Goal: Find specific page/section: Find specific page/section

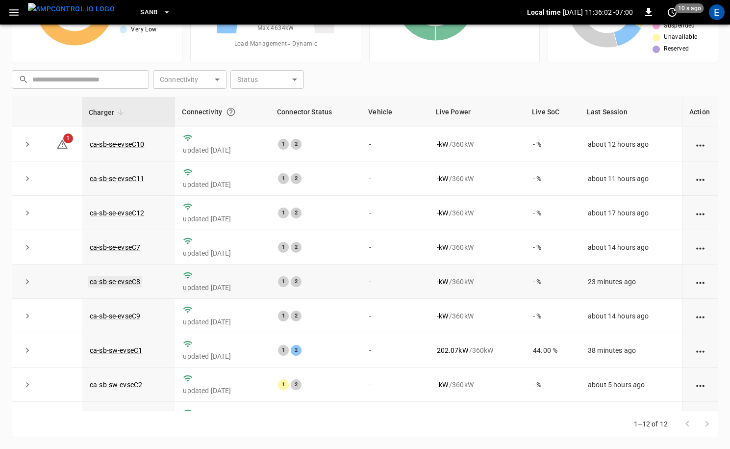
click at [130, 284] on link "ca-sb-se-evseC8" at bounding box center [115, 282] width 54 height 12
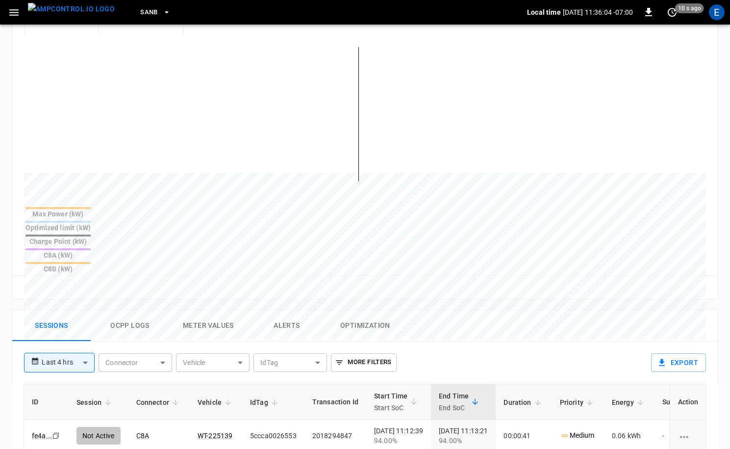
scroll to position [288, 0]
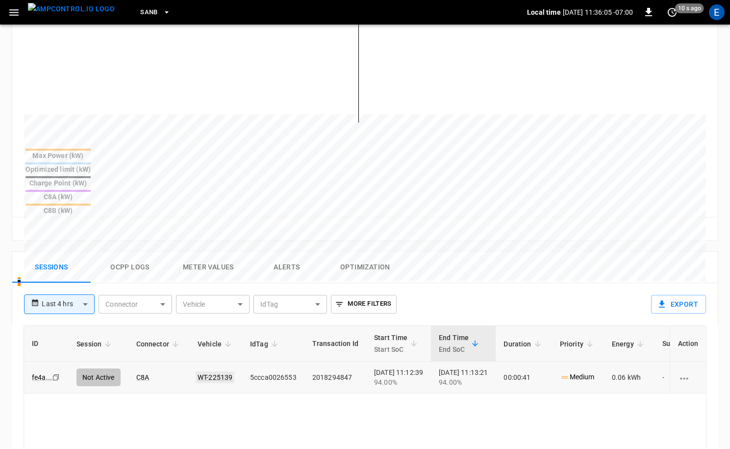
click at [205, 371] on link "WT-225139" at bounding box center [215, 377] width 39 height 12
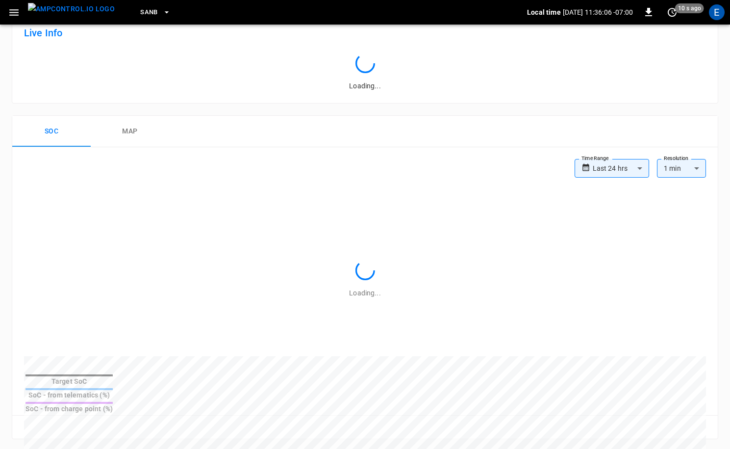
scroll to position [288, 0]
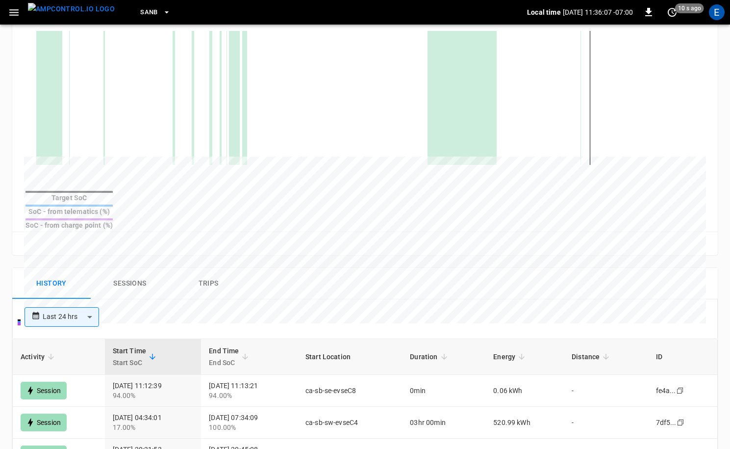
click at [70, 12] on img "menu" at bounding box center [71, 9] width 87 height 12
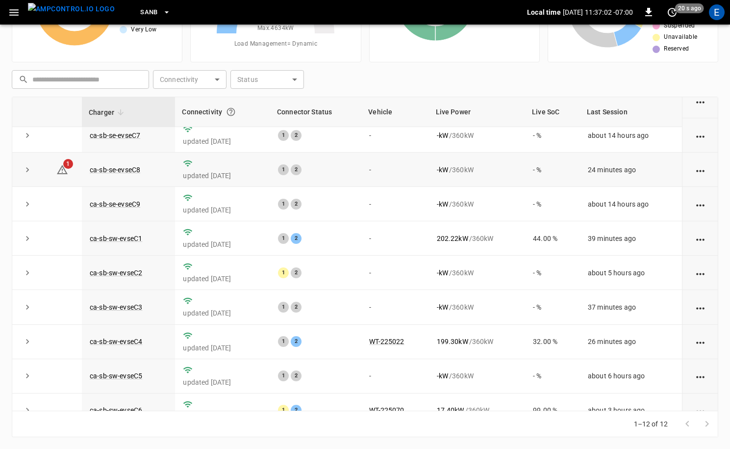
scroll to position [114, 0]
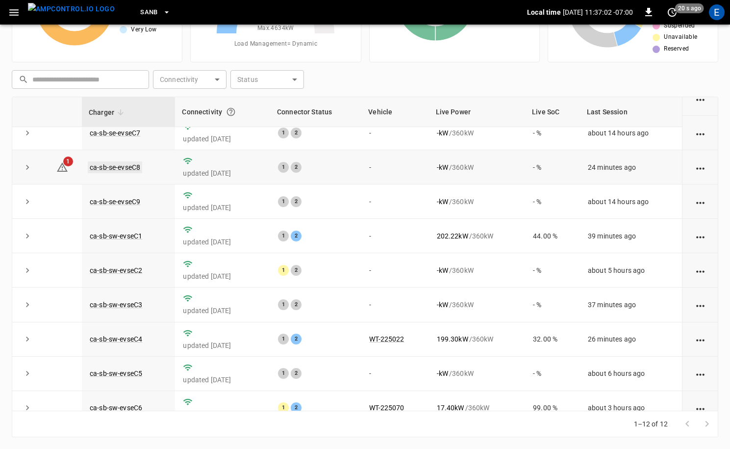
drag, startPoint x: 115, startPoint y: 172, endPoint x: 134, endPoint y: 168, distance: 19.5
click at [120, 171] on td "ca-sb-se-evseC8" at bounding box center [128, 167] width 93 height 34
click at [133, 168] on link "ca-sb-se-evseC8" at bounding box center [115, 167] width 54 height 12
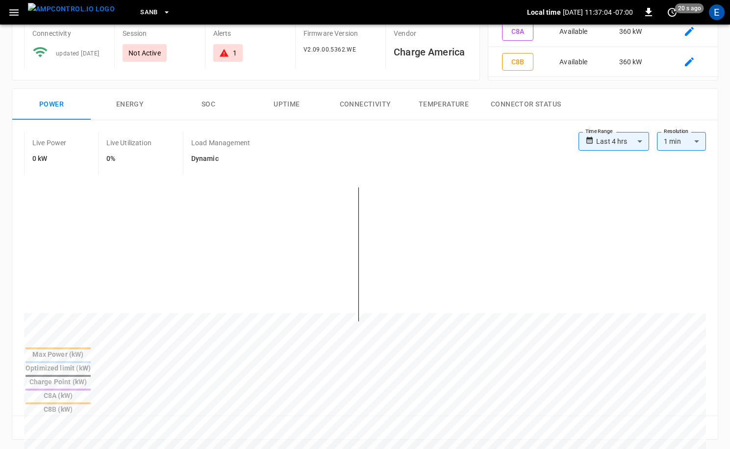
scroll to position [258, 0]
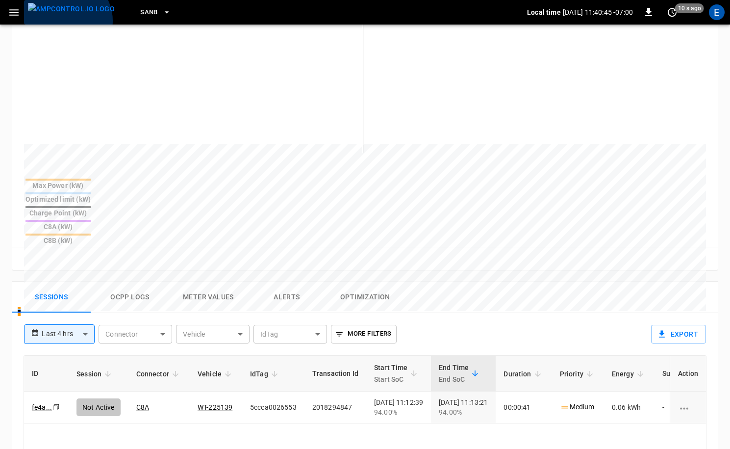
click at [66, 15] on img "menu" at bounding box center [71, 9] width 87 height 12
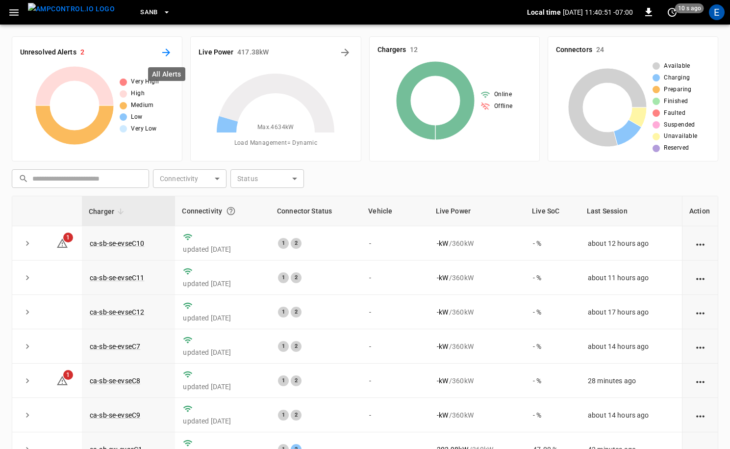
click at [165, 49] on icon "All Alerts" at bounding box center [166, 53] width 12 height 12
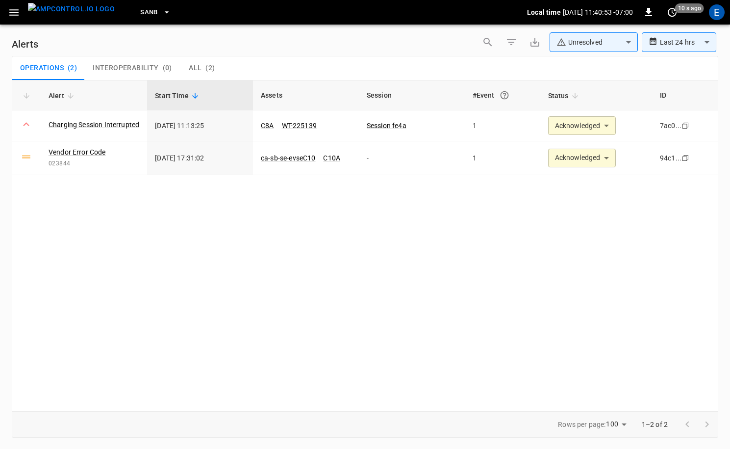
click at [86, 14] on img "menu" at bounding box center [71, 9] width 87 height 12
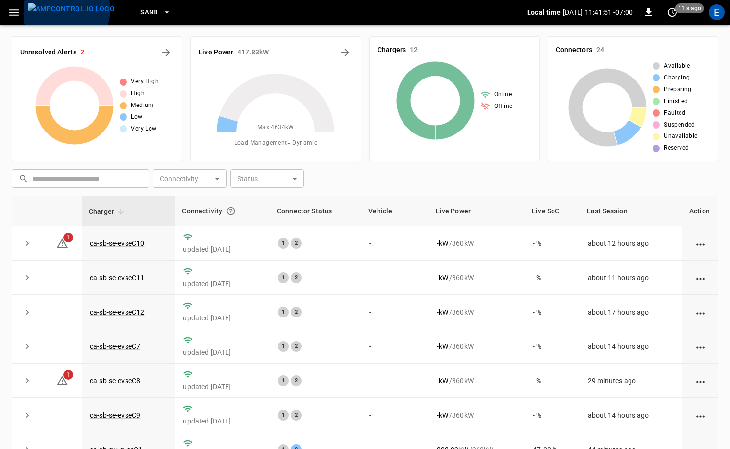
click at [66, 10] on img "menu" at bounding box center [71, 9] width 87 height 12
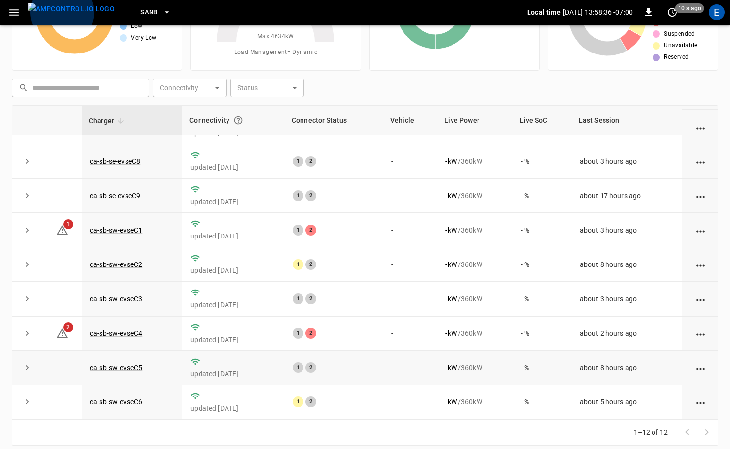
scroll to position [99, 0]
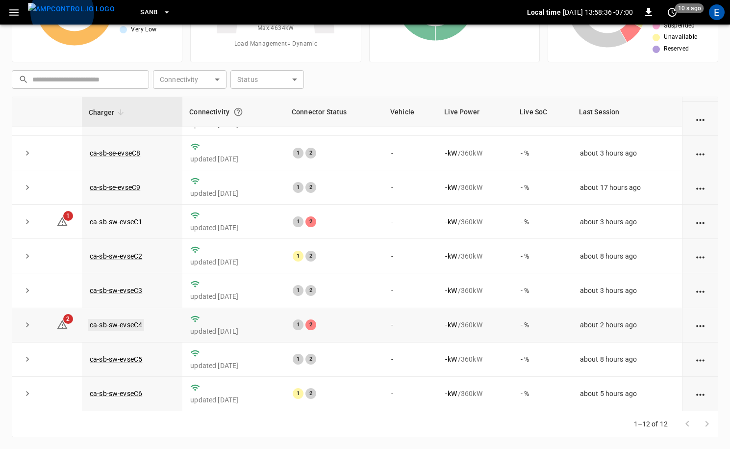
click at [138, 325] on link "ca-sb-sw-evseC4" at bounding box center [116, 325] width 56 height 12
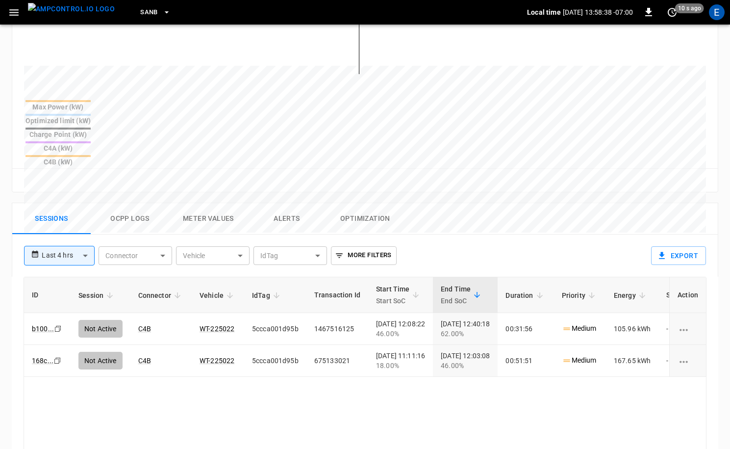
scroll to position [455, 0]
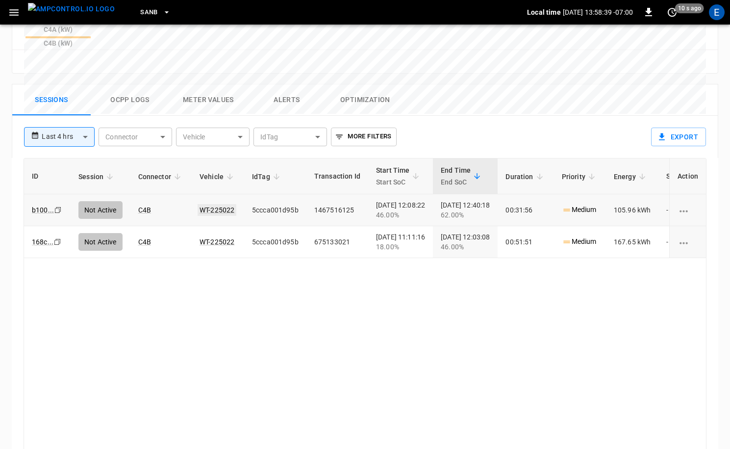
click at [227, 204] on link "WT-225022" at bounding box center [217, 210] width 39 height 12
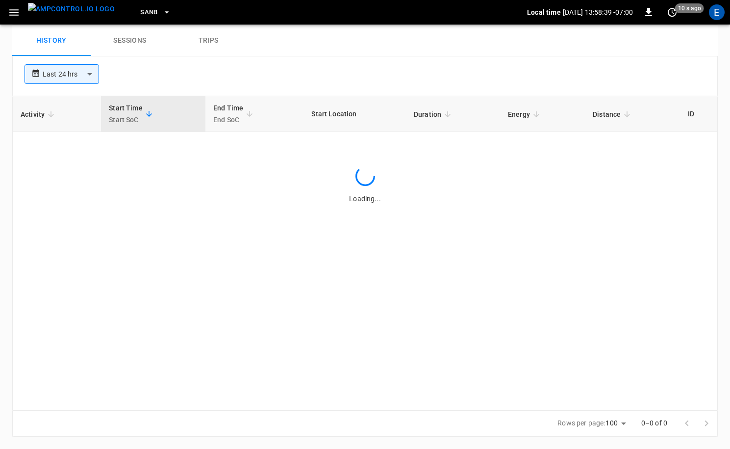
scroll to position [455, 0]
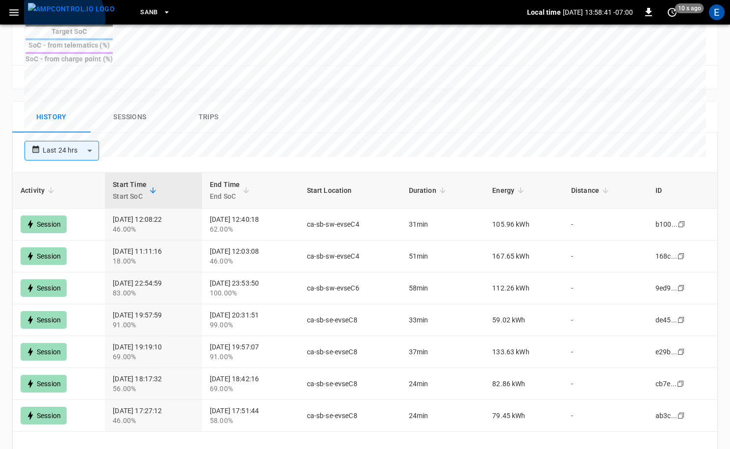
click at [59, 15] on img "menu" at bounding box center [71, 9] width 87 height 12
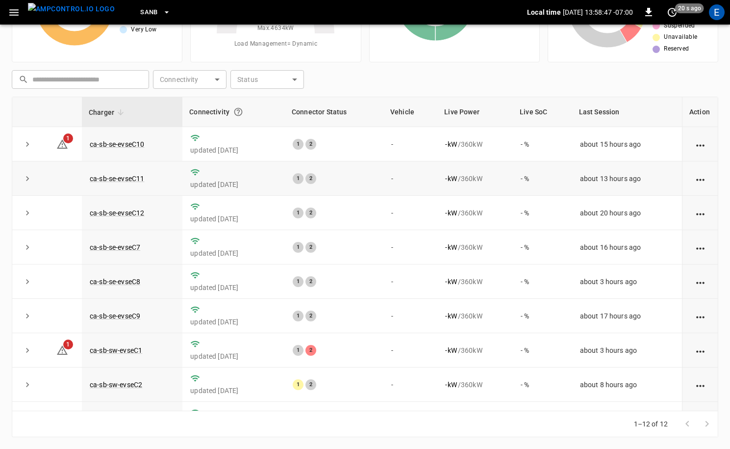
click at [536, 188] on td "- %" at bounding box center [542, 178] width 59 height 34
